Goal: Task Accomplishment & Management: Use online tool/utility

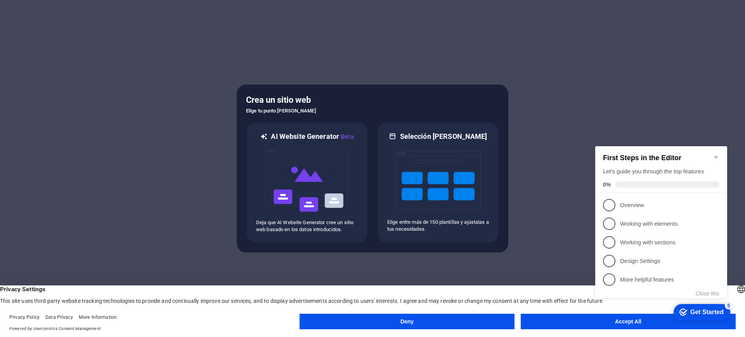
click at [596, 156] on h2 "First Steps in the Editor" at bounding box center [661, 158] width 116 height 8
click at [596, 155] on icon "Minimize checklist" at bounding box center [716, 157] width 6 height 6
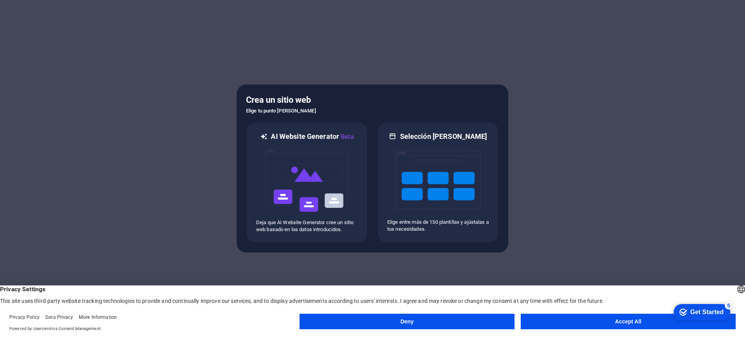
click at [596, 269] on button "Accept All" at bounding box center [628, 322] width 215 height 16
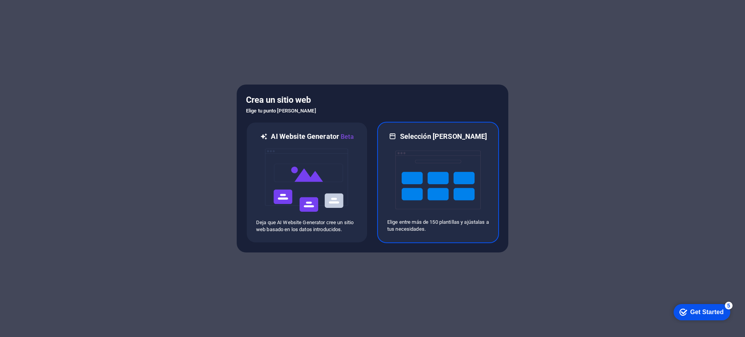
click at [439, 196] on img at bounding box center [437, 180] width 85 height 78
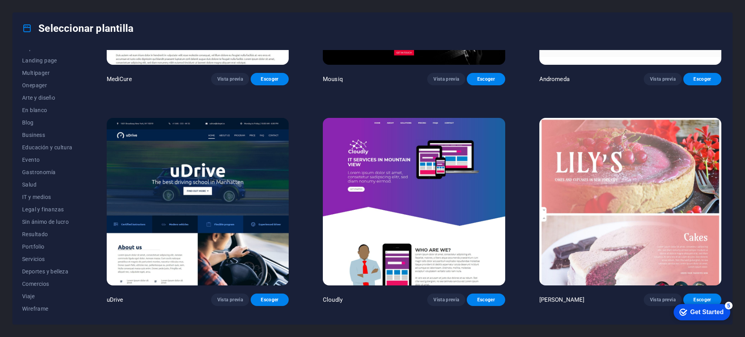
scroll to position [7228, 0]
click at [267, 269] on span "Escoger" at bounding box center [270, 299] width 26 height 6
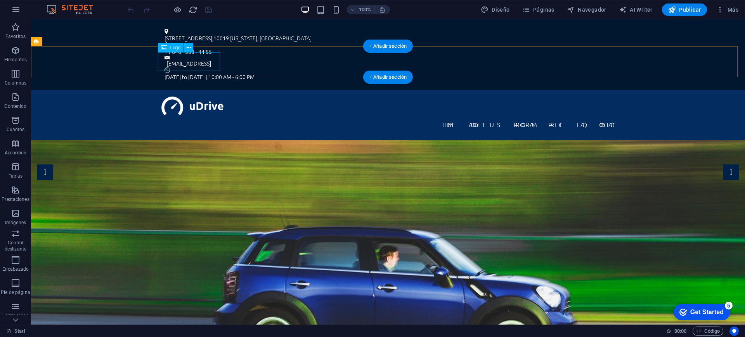
click at [200, 97] on div at bounding box center [387, 106] width 453 height 19
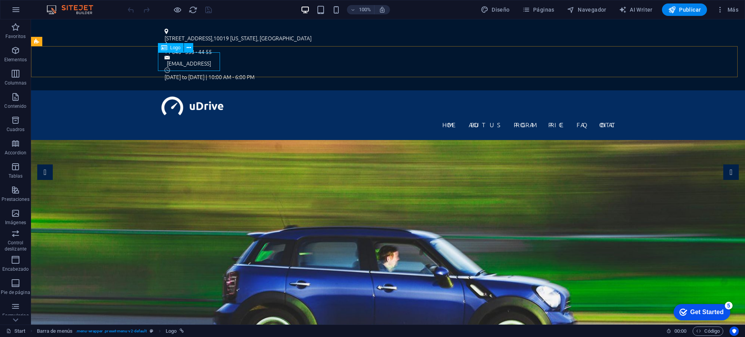
click at [175, 49] on span "Logo" at bounding box center [175, 47] width 10 height 5
click at [205, 97] on div at bounding box center [387, 106] width 453 height 19
select select "px"
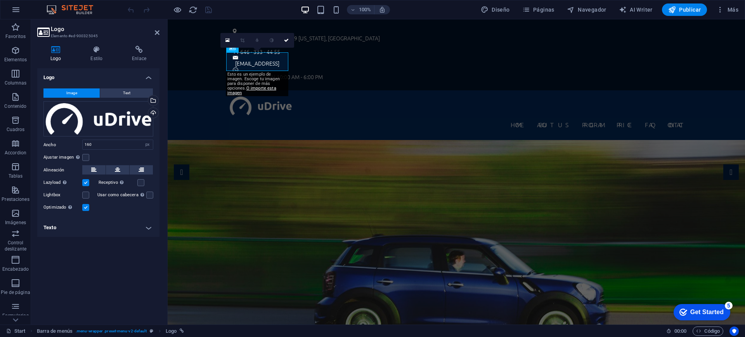
click at [694, 318] on div "checkmark Get Started 5" at bounding box center [702, 312] width 57 height 16
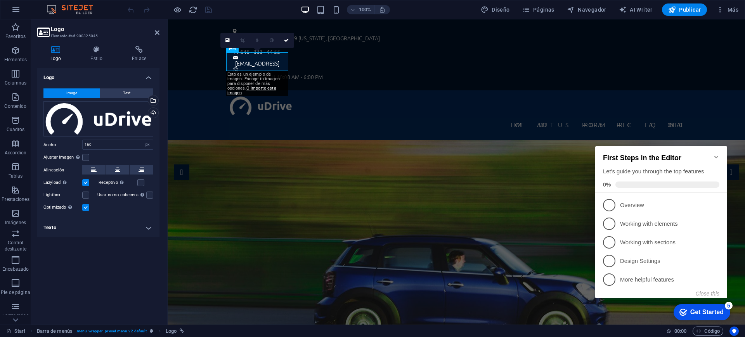
click at [694, 318] on div "checkmark Get Started 5" at bounding box center [702, 312] width 57 height 16
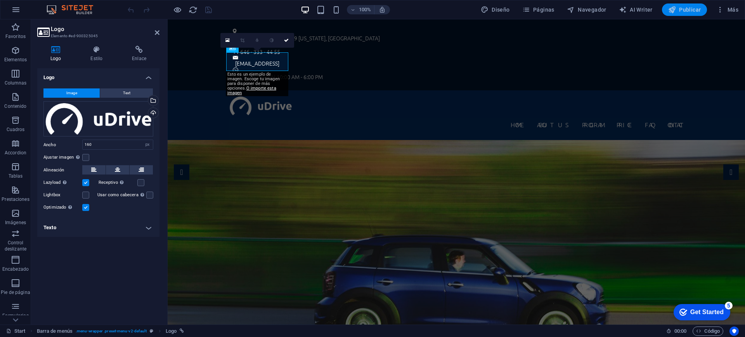
click at [680, 10] on span "Publicar" at bounding box center [684, 10] width 33 height 8
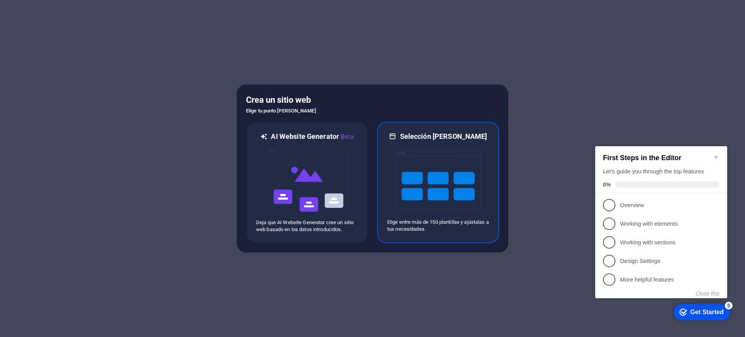
click at [424, 186] on img at bounding box center [437, 180] width 85 height 78
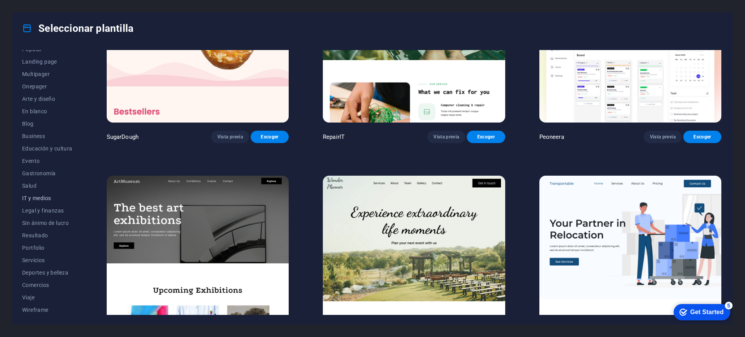
scroll to position [45, 0]
click at [46, 262] on span "Servicios" at bounding box center [47, 259] width 50 height 6
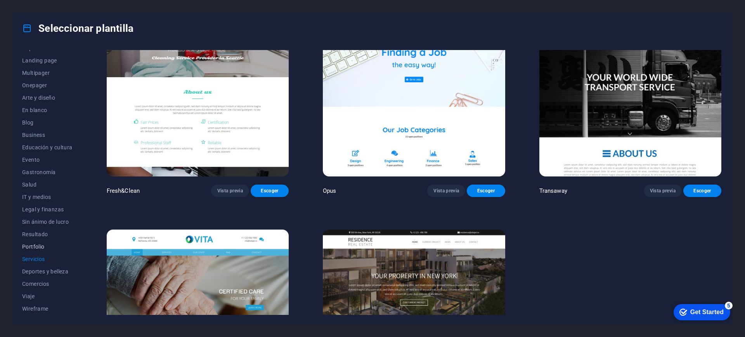
click at [37, 248] on span "Portfolio" at bounding box center [47, 247] width 50 height 6
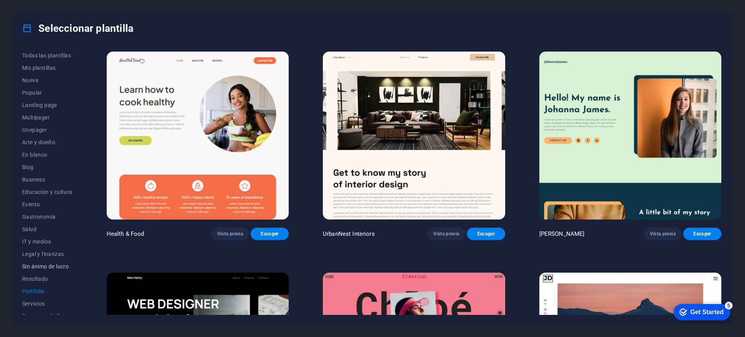
scroll to position [0, 0]
click at [60, 57] on span "Todas las plantillas" at bounding box center [47, 56] width 50 height 6
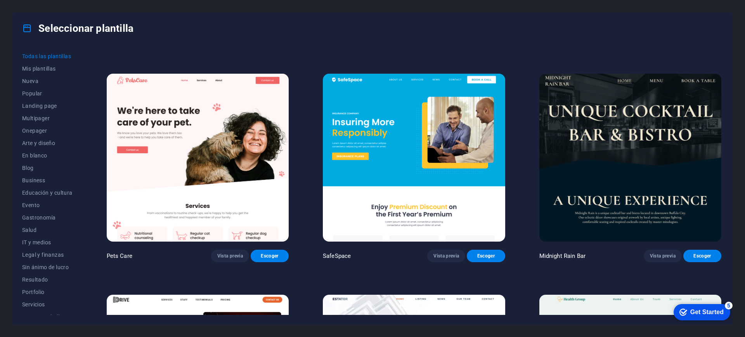
scroll to position [1746, 0]
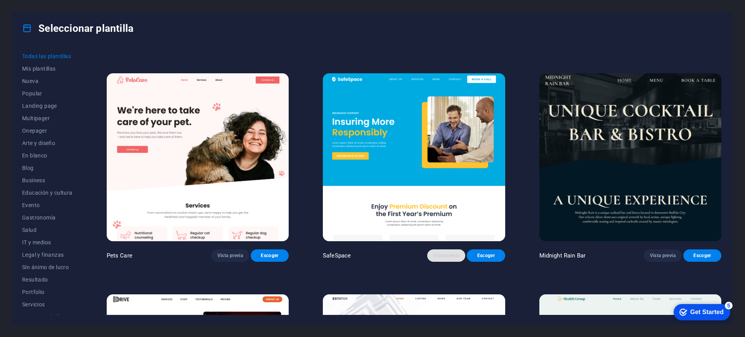
click at [435, 253] on span "Vista previa" at bounding box center [446, 256] width 26 height 6
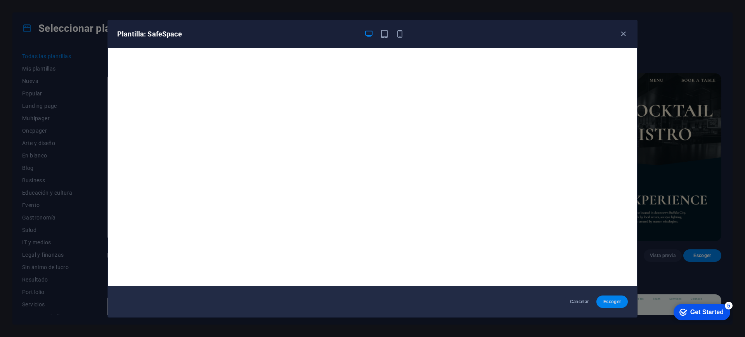
click at [621, 303] on span "Escoger" at bounding box center [612, 302] width 19 height 6
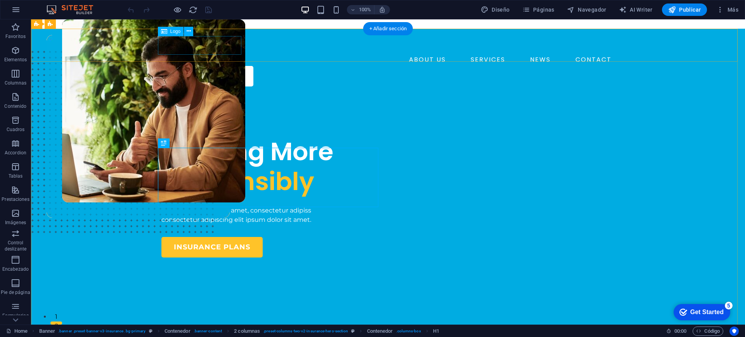
click at [189, 47] on div at bounding box center [387, 44] width 453 height 19
click at [189, 43] on div at bounding box center [387, 44] width 453 height 19
select select "px"
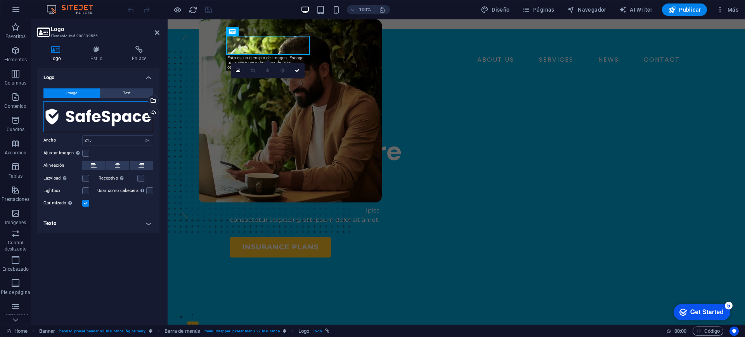
click at [110, 120] on div "Arrastra archivos aquí, haz clic para escoger archivos o selecciona archivos de…" at bounding box center [98, 116] width 110 height 31
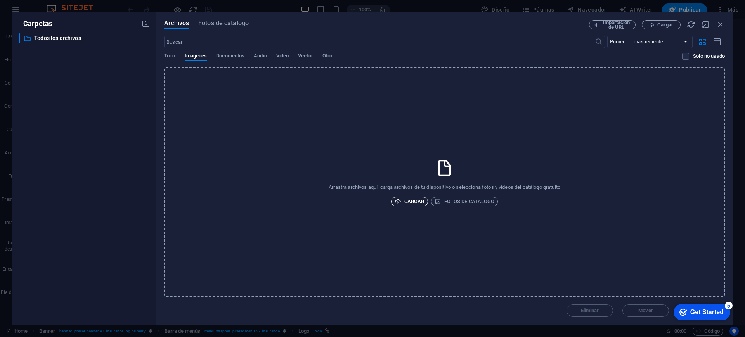
click at [415, 202] on span "Cargar" at bounding box center [410, 201] width 30 height 9
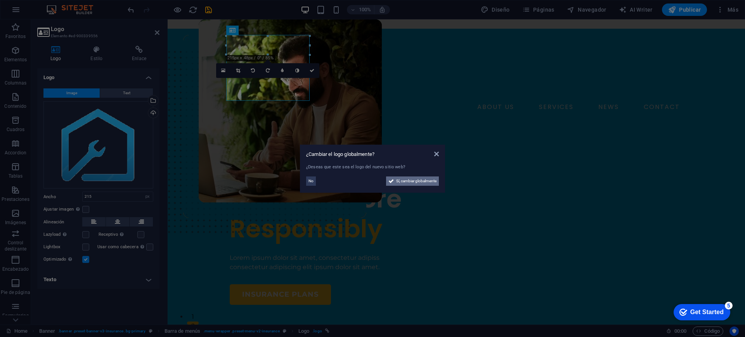
click at [426, 181] on span "Sí, cambiar globalmente" at bounding box center [416, 181] width 40 height 9
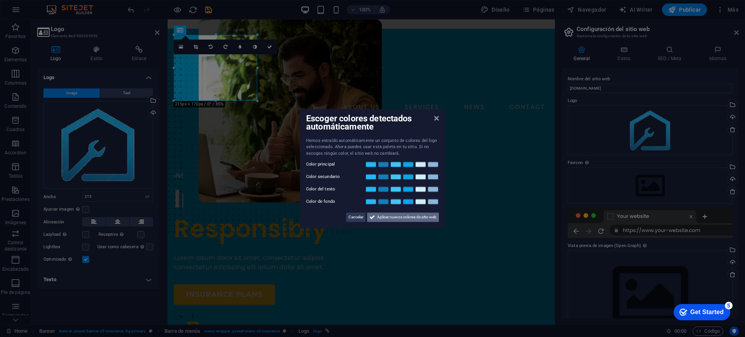
click at [403, 219] on span "Aplicar nuevos colores de sitio web" at bounding box center [406, 217] width 59 height 9
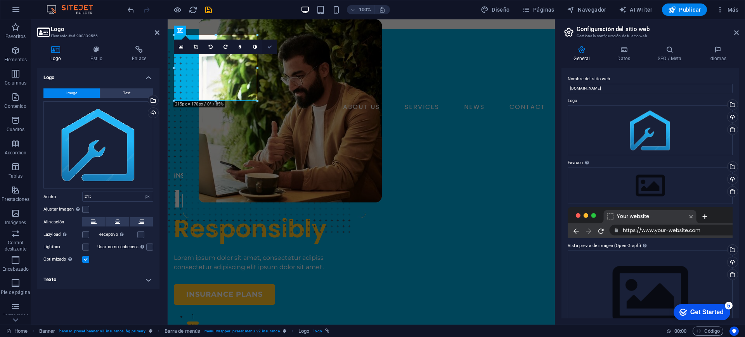
click at [271, 48] on icon at bounding box center [269, 47] width 5 height 5
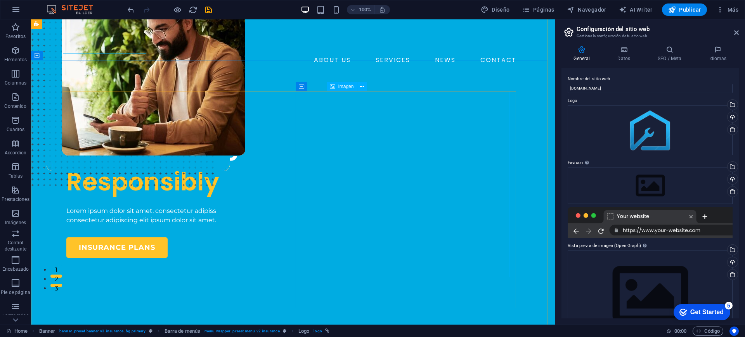
scroll to position [49, 0]
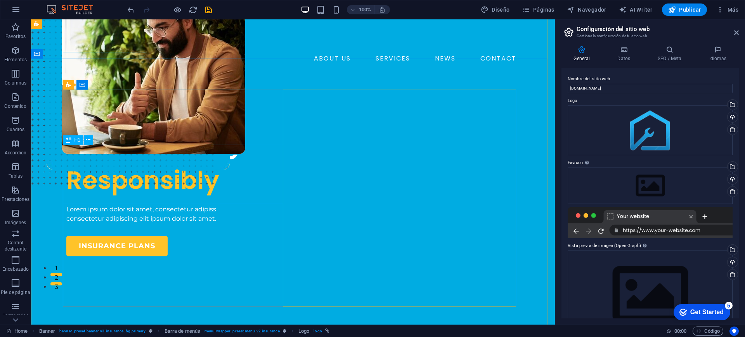
click at [160, 171] on div "Insuring More Responsibly" at bounding box center [176, 166] width 220 height 60
click at [165, 161] on div "Insuring More Responsibly" at bounding box center [176, 166] width 220 height 60
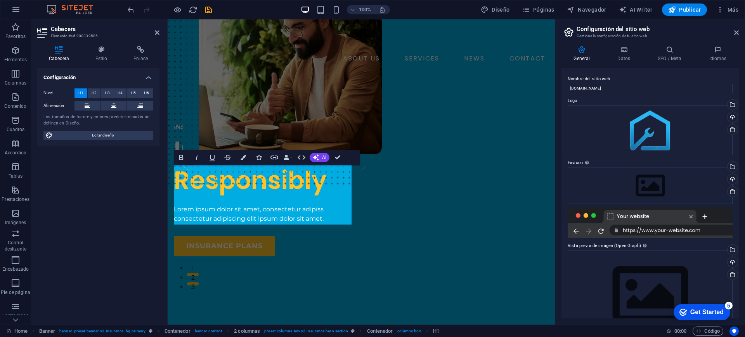
click at [697, 232] on div at bounding box center [650, 222] width 165 height 31
click at [692, 230] on div at bounding box center [650, 222] width 165 height 31
click at [700, 144] on div "Arrastra archivos aquí, haz clic para escoger archivos o selecciona archivos de…" at bounding box center [650, 131] width 165 height 50
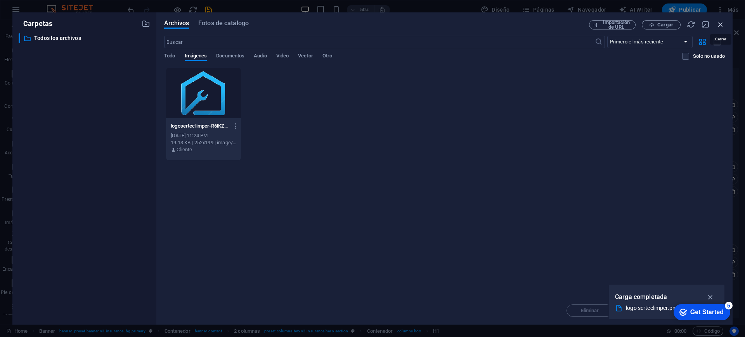
click at [721, 26] on icon "button" at bounding box center [720, 24] width 9 height 9
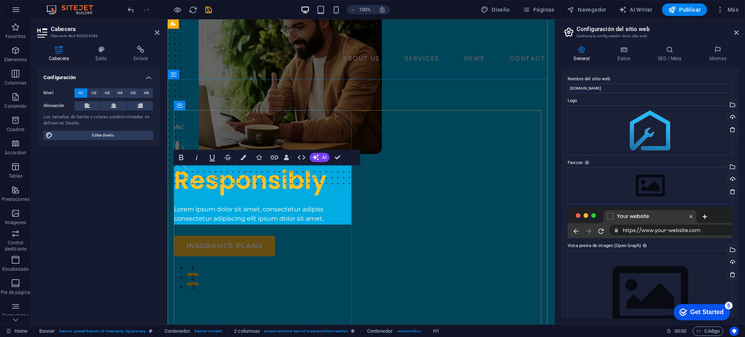
click at [314, 197] on span "Responsibly" at bounding box center [250, 180] width 153 height 35
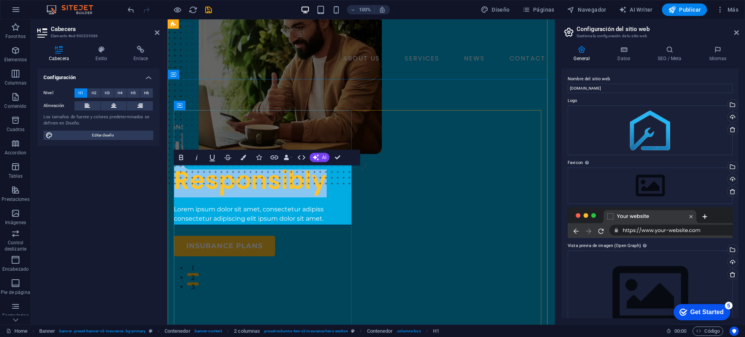
drag, startPoint x: 328, startPoint y: 209, endPoint x: 189, endPoint y: 184, distance: 141.6
click at [189, 184] on h1 "Insuring More Responsibly" at bounding box center [264, 166] width 181 height 60
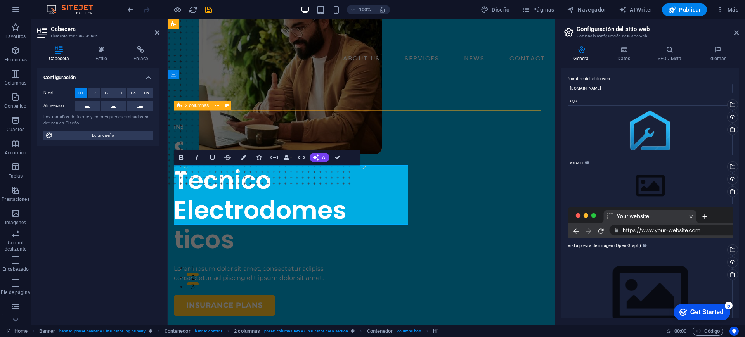
click at [354, 129] on div "INSURANCE COMPANY Servicio Tecnico ‌Electrodomesticos Lorem ipsum dolor sit ame…" at bounding box center [361, 331] width 375 height 417
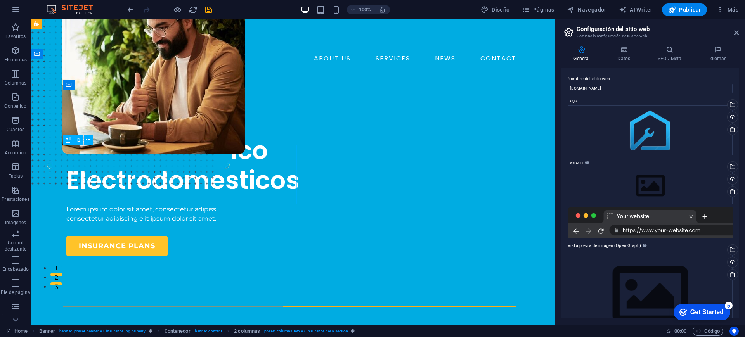
click at [214, 172] on div "Servicio Tecnico Electrodomesticos" at bounding box center [176, 166] width 220 height 60
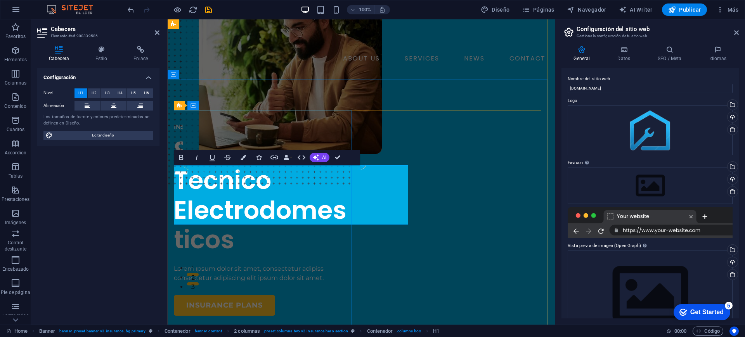
click at [305, 179] on span "Servicio Tecnico Electrodomesticos" at bounding box center [260, 195] width 173 height 124
click at [294, 209] on span "Servicio Técnico Electrodomesticos" at bounding box center [260, 195] width 173 height 124
click at [210, 215] on span "Servicio Técnico Electrodomesticos" at bounding box center [260, 195] width 173 height 124
click at [322, 295] on div "insurance plans" at bounding box center [264, 305] width 181 height 21
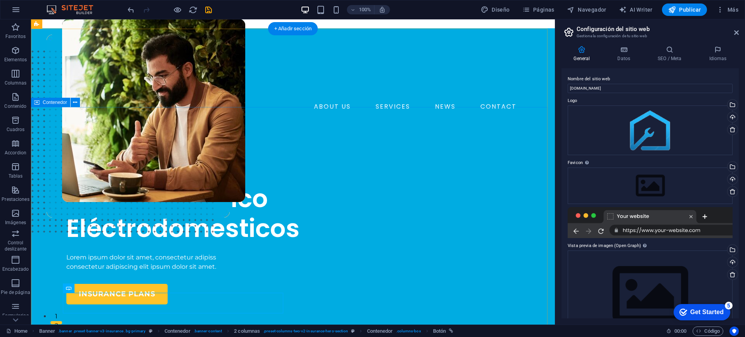
scroll to position [0, 0]
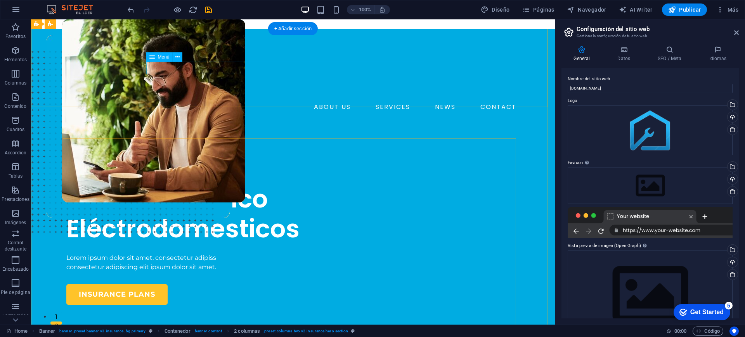
click at [227, 101] on nav "ABOUT US SERVICES NEWS CONTACT" at bounding box center [292, 107] width 453 height 12
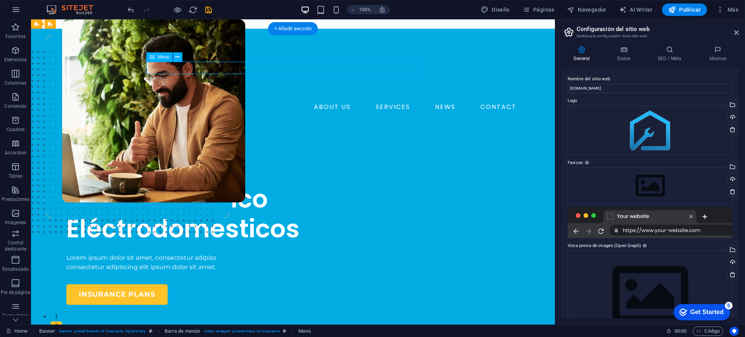
click at [227, 101] on nav "ABOUT US SERVICES NEWS CONTACT" at bounding box center [292, 107] width 453 height 12
select select "1"
select select
select select "2"
select select
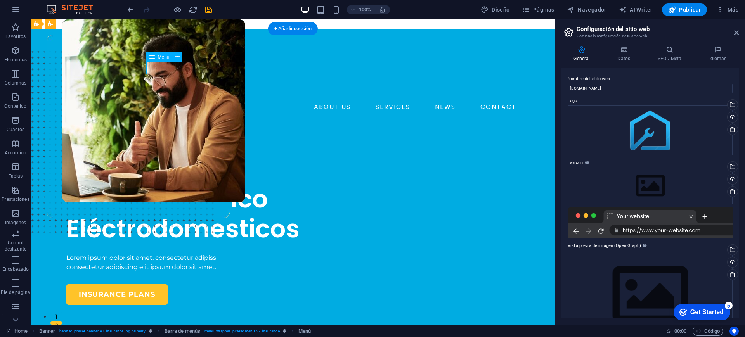
select select "3"
select select
select select "4"
select select
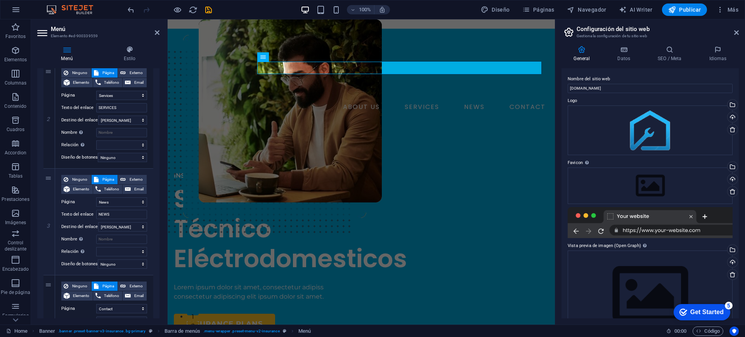
scroll to position [194, 0]
click at [206, 9] on icon "save" at bounding box center [208, 9] width 9 height 9
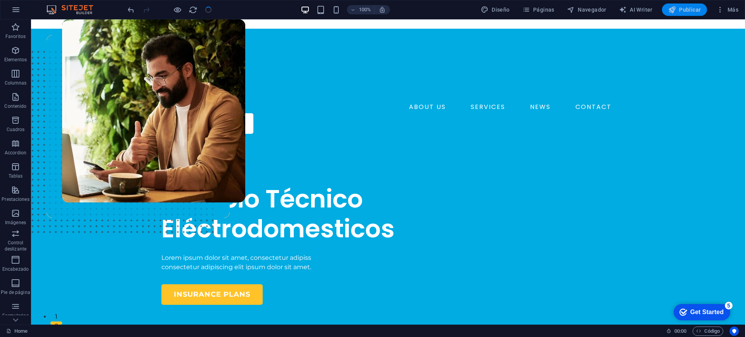
click at [676, 10] on icon "button" at bounding box center [672, 10] width 8 height 8
